Goal: Task Accomplishment & Management: Use online tool/utility

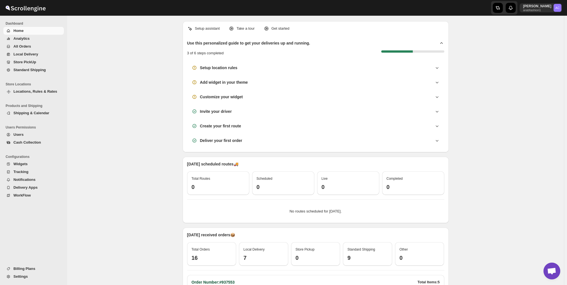
scroll to position [400, 0]
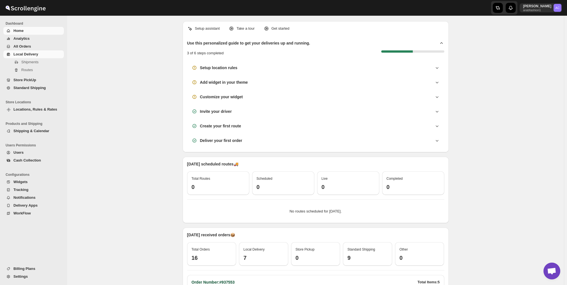
click at [33, 54] on span "Local Delivery" at bounding box center [25, 54] width 25 height 4
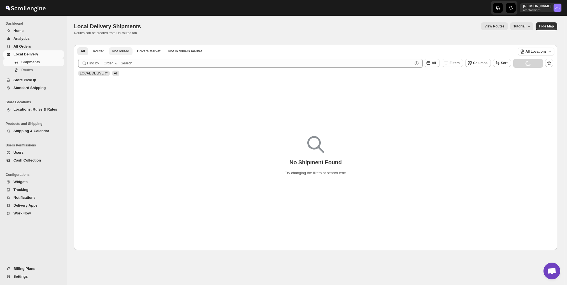
click at [117, 50] on span "Not routed" at bounding box center [120, 51] width 17 height 4
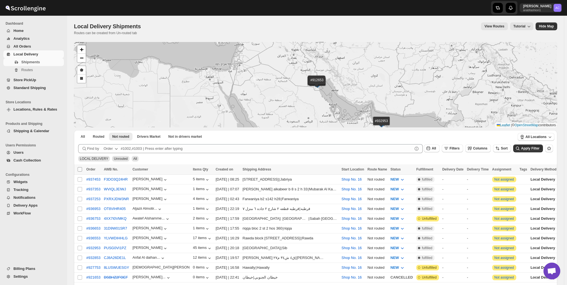
click at [79, 168] on input "Select all shipments" at bounding box center [80, 169] width 4 height 4
checkbox input "true"
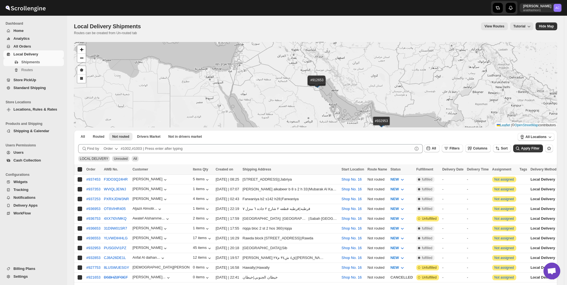
checkbox input "true"
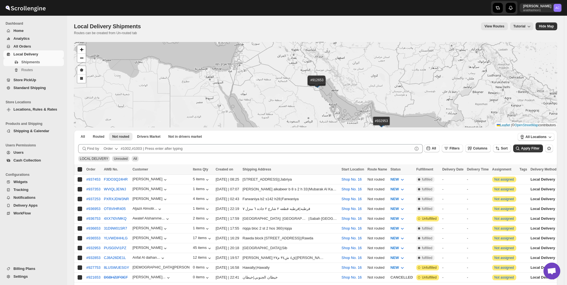
checkbox input "true"
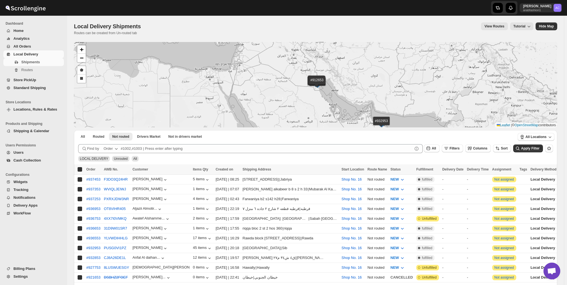
checkbox input "true"
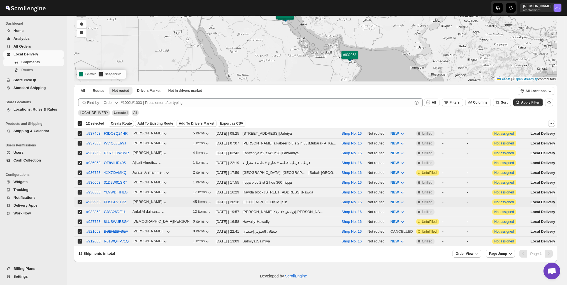
scroll to position [48, 0]
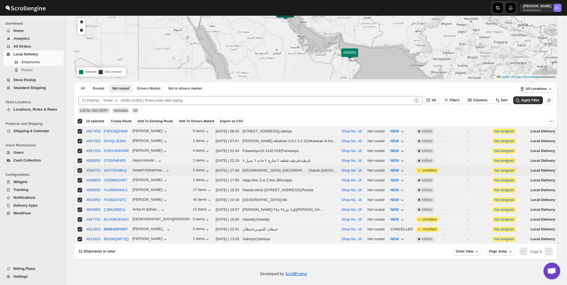
click at [81, 168] on input "Select shipment" at bounding box center [80, 170] width 4 height 4
checkbox input "false"
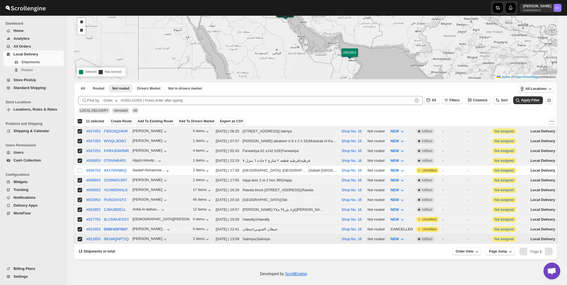
click at [80, 237] on span at bounding box center [79, 239] width 5 height 5
click at [80, 237] on input "Select shipment" at bounding box center [80, 239] width 4 height 4
checkbox input "true"
click at [79, 225] on td "Select shipment" at bounding box center [79, 230] width 11 height 10
checkbox input "false"
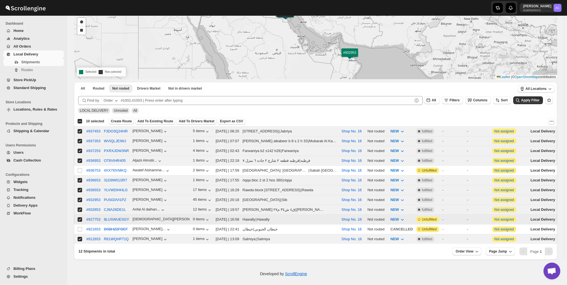
click at [81, 215] on td "Select shipment" at bounding box center [79, 220] width 11 height 10
checkbox input "false"
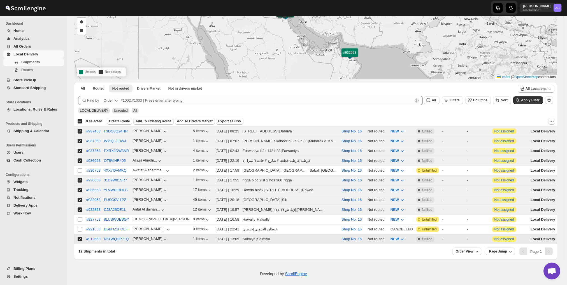
click at [80, 237] on input "Select shipment" at bounding box center [80, 239] width 4 height 4
checkbox input "false"
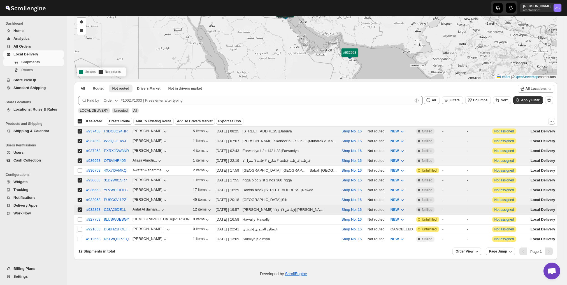
click at [79, 208] on input "Select shipment" at bounding box center [80, 210] width 4 height 4
checkbox input "false"
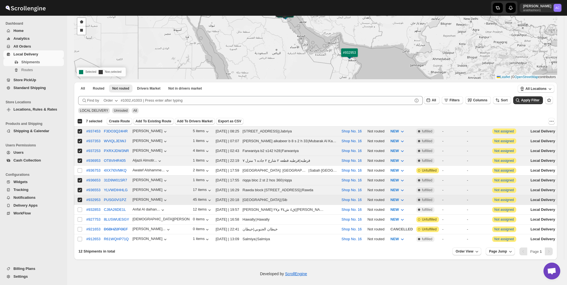
click at [79, 198] on input "Select shipment" at bounding box center [80, 200] width 4 height 4
checkbox input "false"
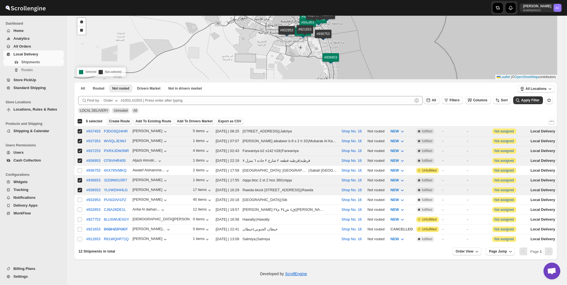
click at [113, 120] on span "Create Route" at bounding box center [119, 121] width 21 height 4
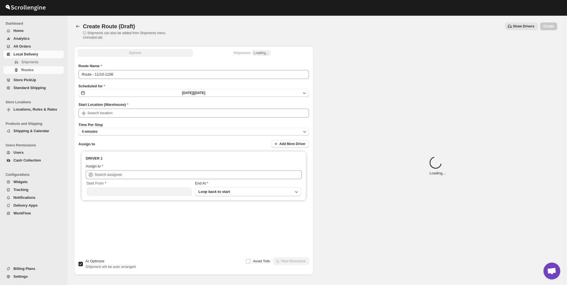
type input "Shop No. 16"
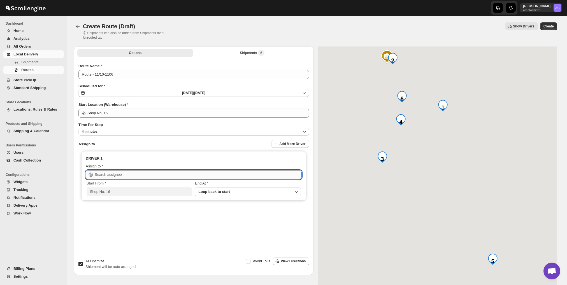
click at [140, 173] on input "text" at bounding box center [198, 174] width 207 height 9
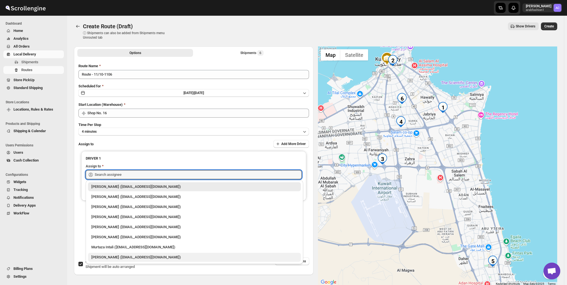
click at [155, 257] on div "[PERSON_NAME] ([EMAIL_ADDRESS][DOMAIN_NAME])" at bounding box center [194, 258] width 206 height 6
type input "[PERSON_NAME] ([EMAIL_ADDRESS][DOMAIN_NAME])"
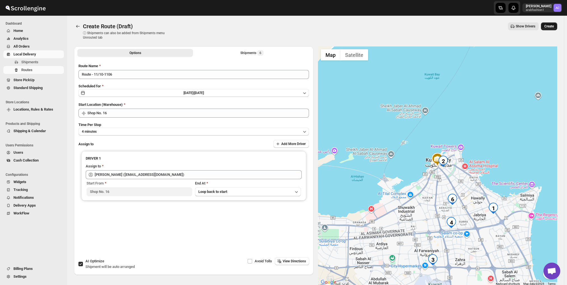
click at [554, 25] on span "Create" at bounding box center [549, 26] width 10 height 4
